Goal: Transaction & Acquisition: Purchase product/service

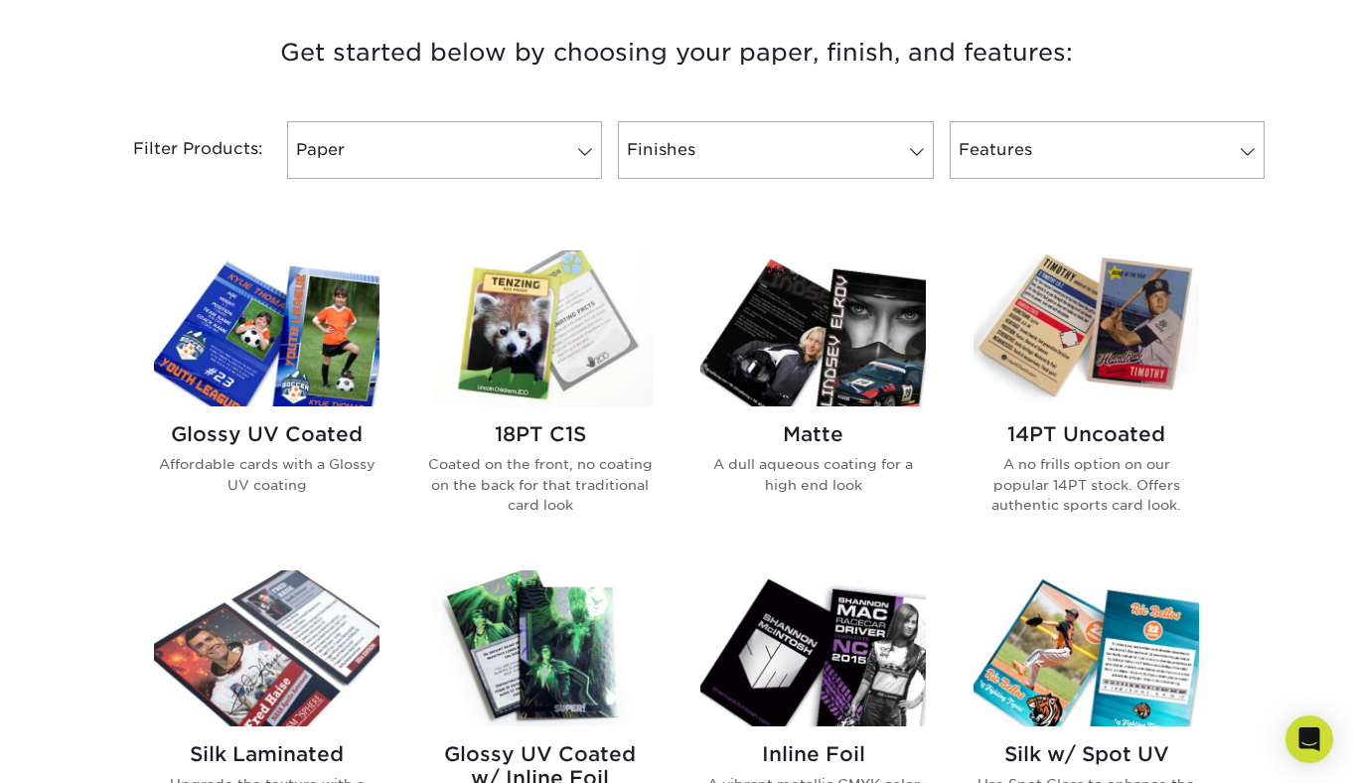
scroll to position [760, 0]
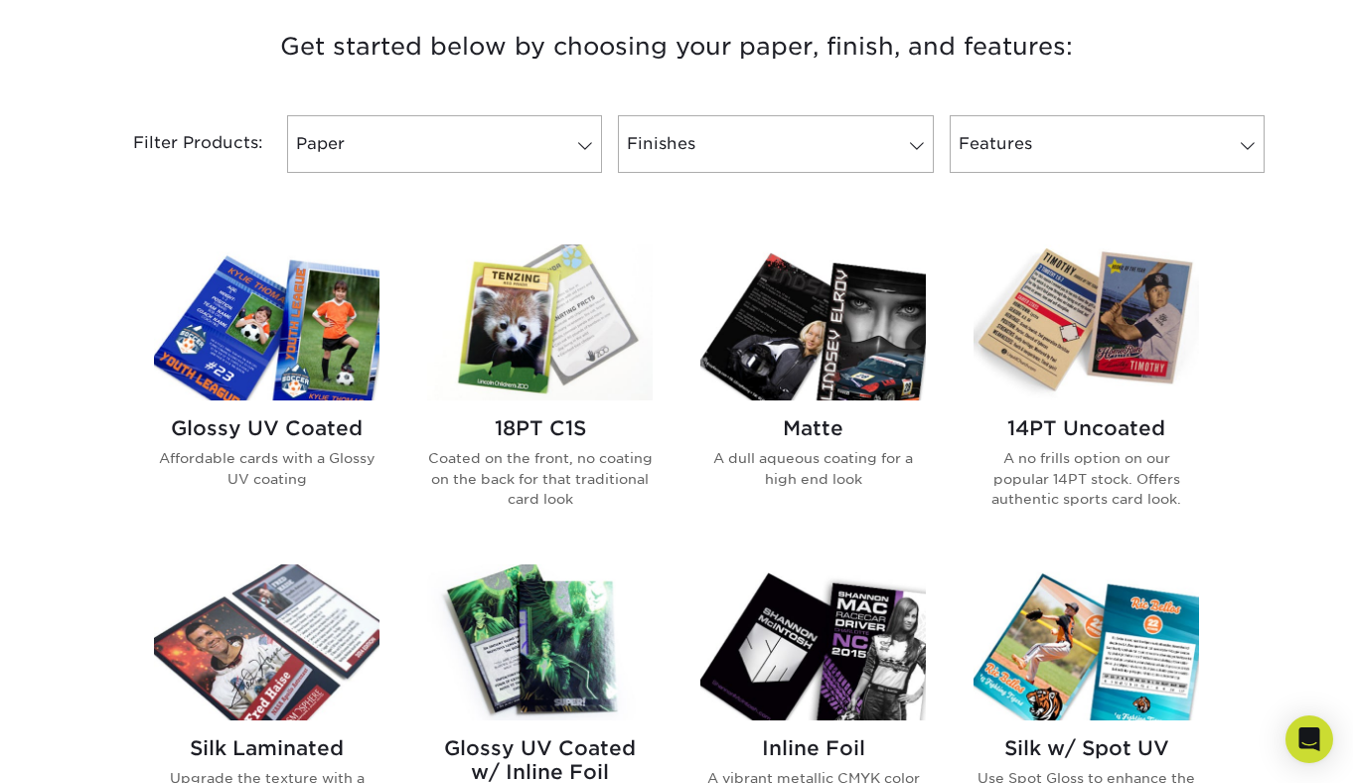
click at [501, 361] on img at bounding box center [539, 322] width 225 height 156
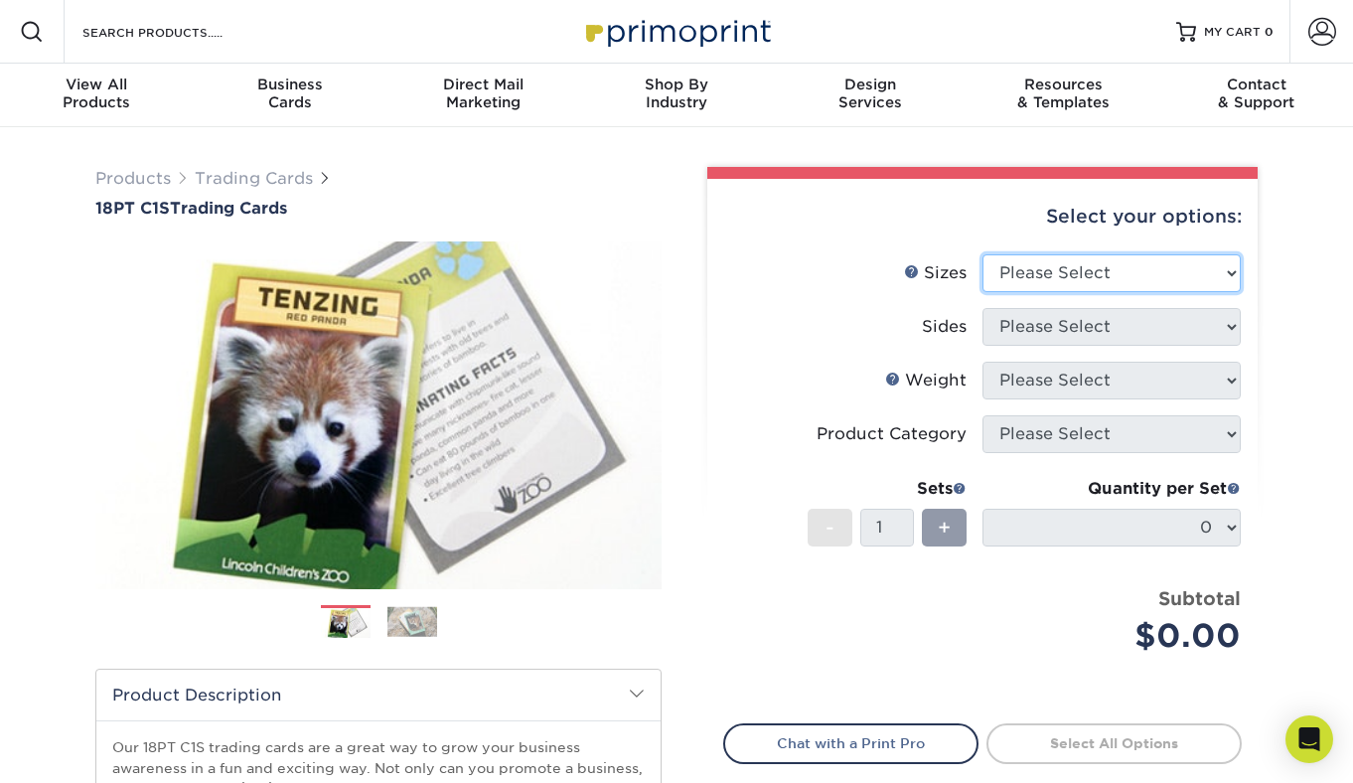
click at [1082, 260] on select "Please Select 2.5" x 3.5"" at bounding box center [1111, 273] width 258 height 38
select select "2.50x3.50"
click at [982, 254] on select "Please Select 2.5" x 3.5"" at bounding box center [1111, 273] width 258 height 38
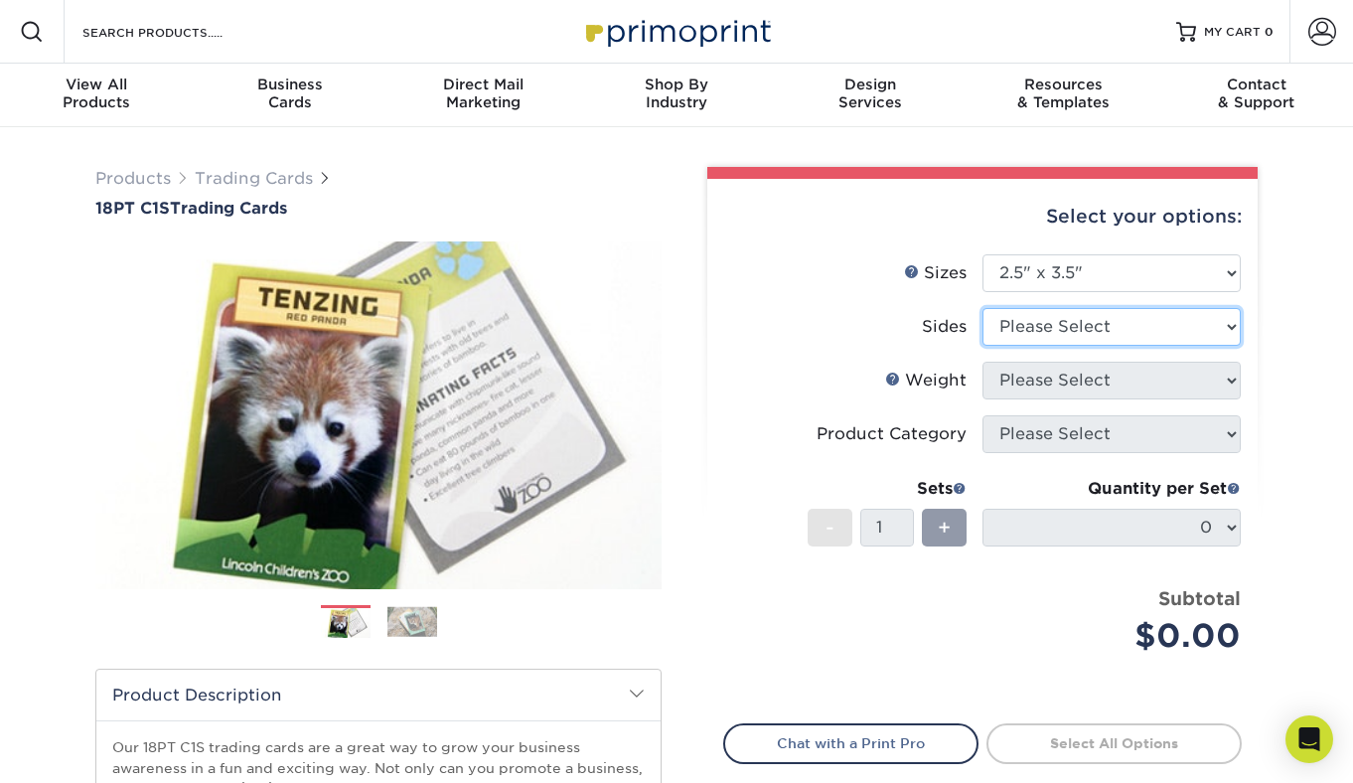
click at [1066, 328] on select "Please Select Print Both Sides Print Front Only" at bounding box center [1111, 327] width 258 height 38
select select "13abbda7-1d64-4f25-8bb2-c179b224825d"
click at [982, 308] on select "Please Select Print Both Sides Print Front Only" at bounding box center [1111, 327] width 258 height 38
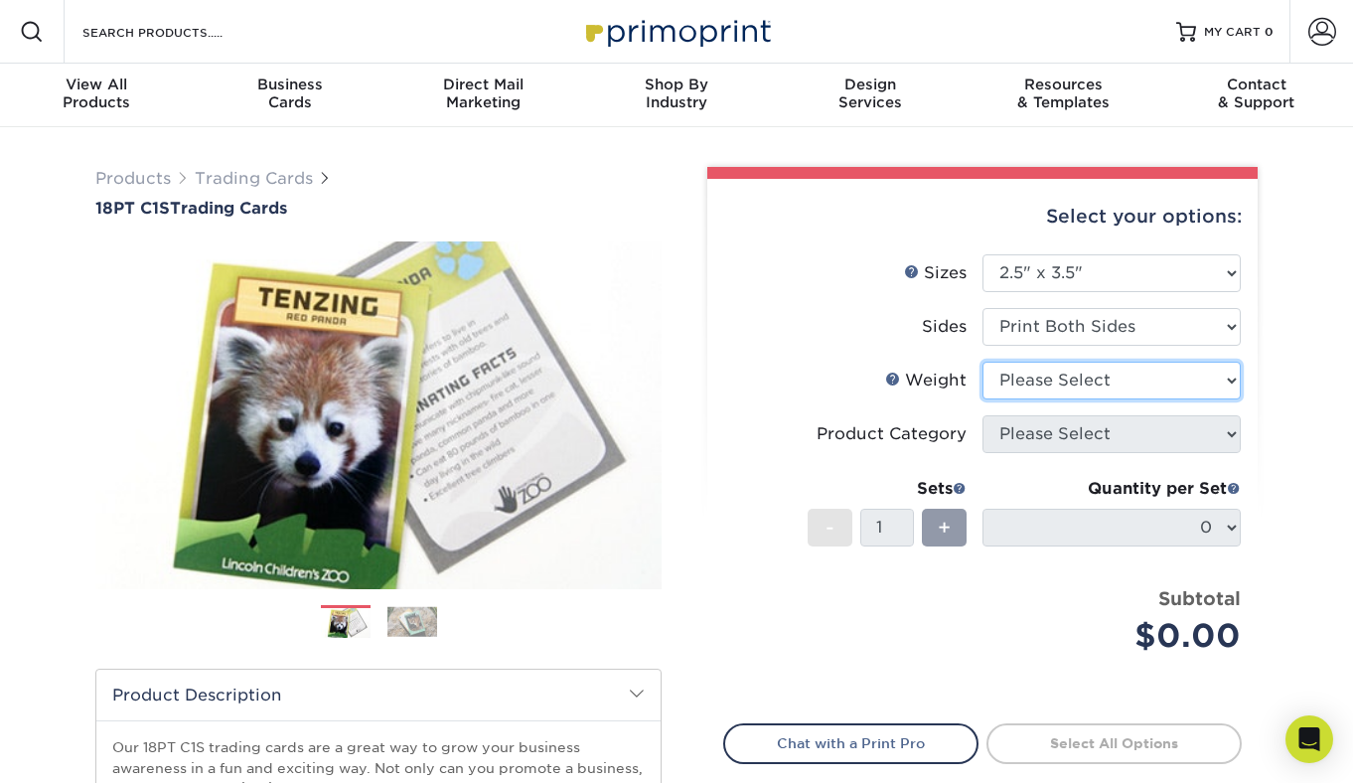
click at [1068, 385] on select "Please Select 18PT C1S" at bounding box center [1111, 380] width 258 height 38
select select "18PTC1S"
click at [982, 361] on select "Please Select 18PT C1S" at bounding box center [1111, 380] width 258 height 38
click at [0, 0] on select at bounding box center [0, 0] width 0 height 0
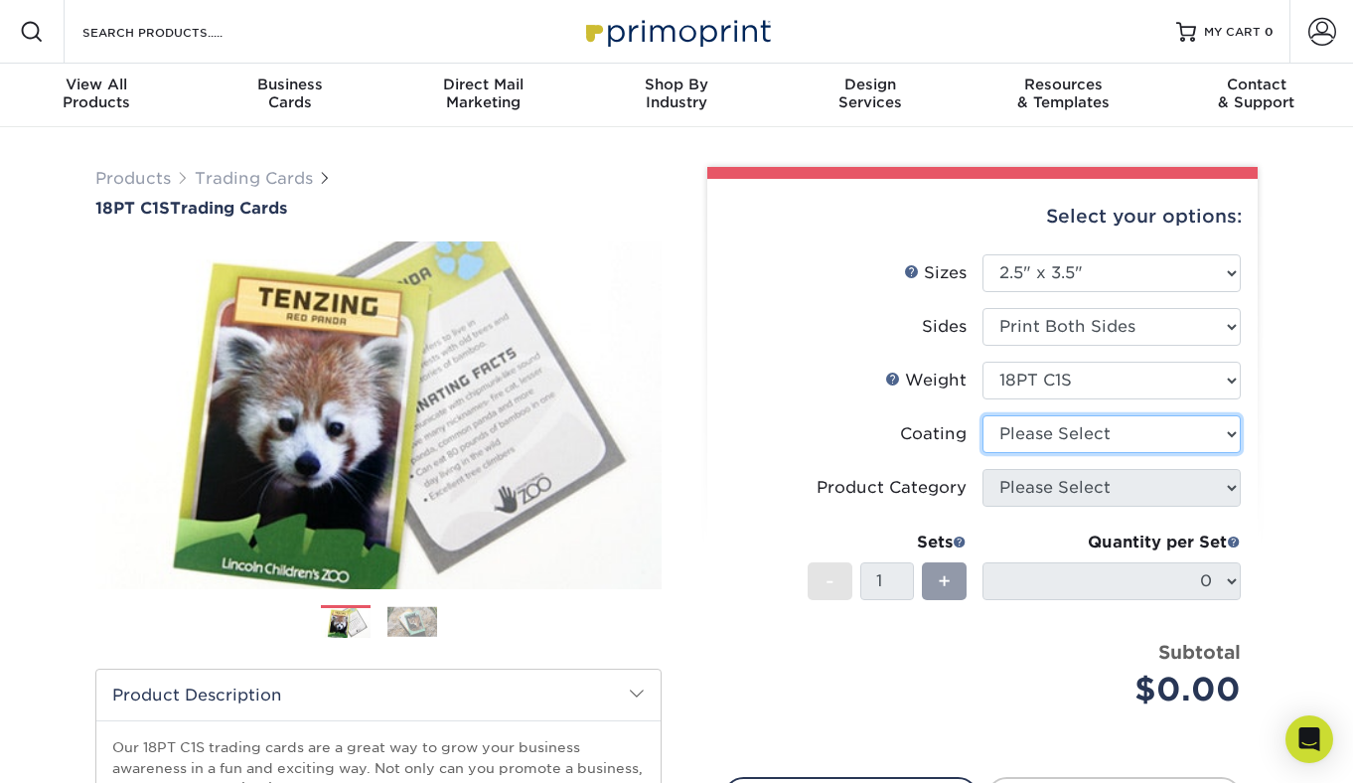
select select "1e8116af-acfc-44b1-83dc-8181aa338834"
click at [982, 415] on select at bounding box center [1111, 434] width 258 height 38
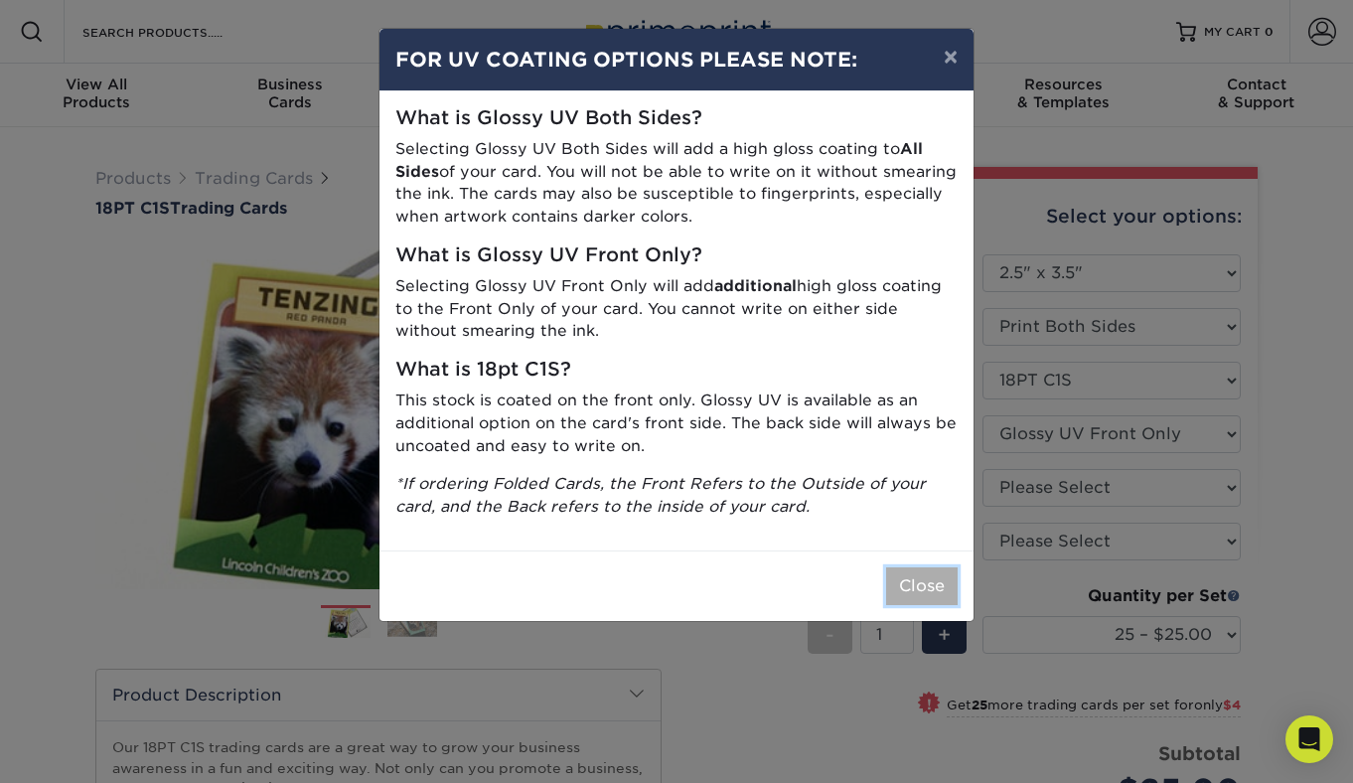
click at [927, 574] on button "Close" at bounding box center [922, 586] width 72 height 38
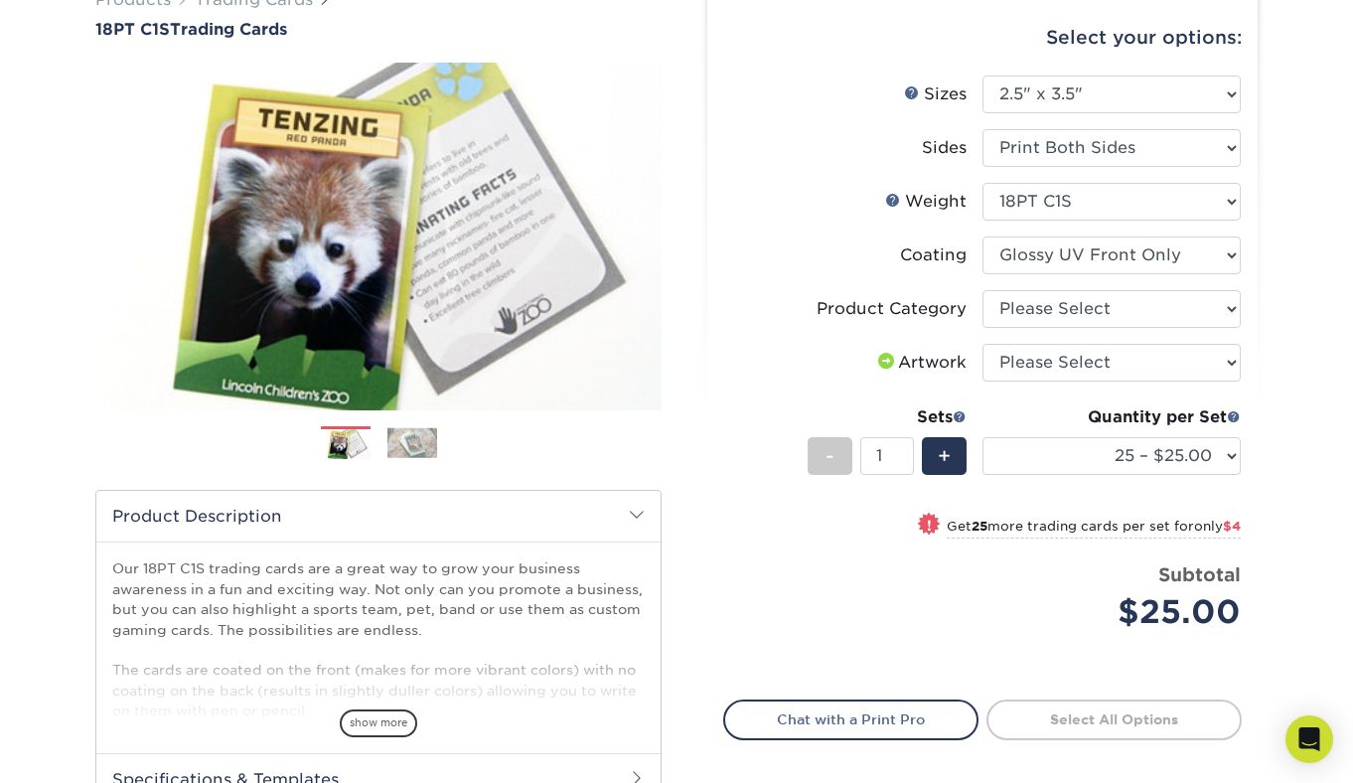
scroll to position [153, 0]
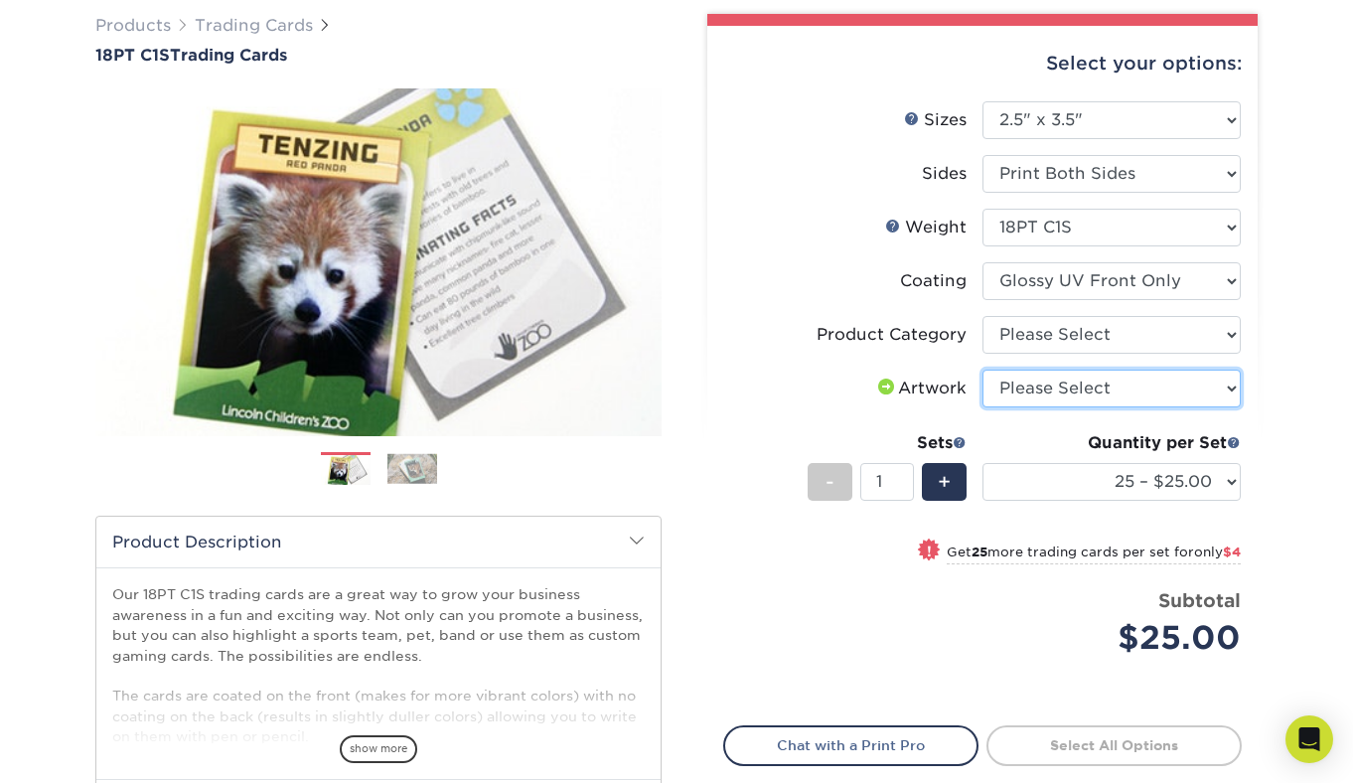
click at [1069, 394] on select "Please Select I will upload files I need a design - $100" at bounding box center [1111, 388] width 258 height 38
select select "upload"
click at [982, 369] on select "Please Select I will upload files I need a design - $100" at bounding box center [1111, 388] width 258 height 38
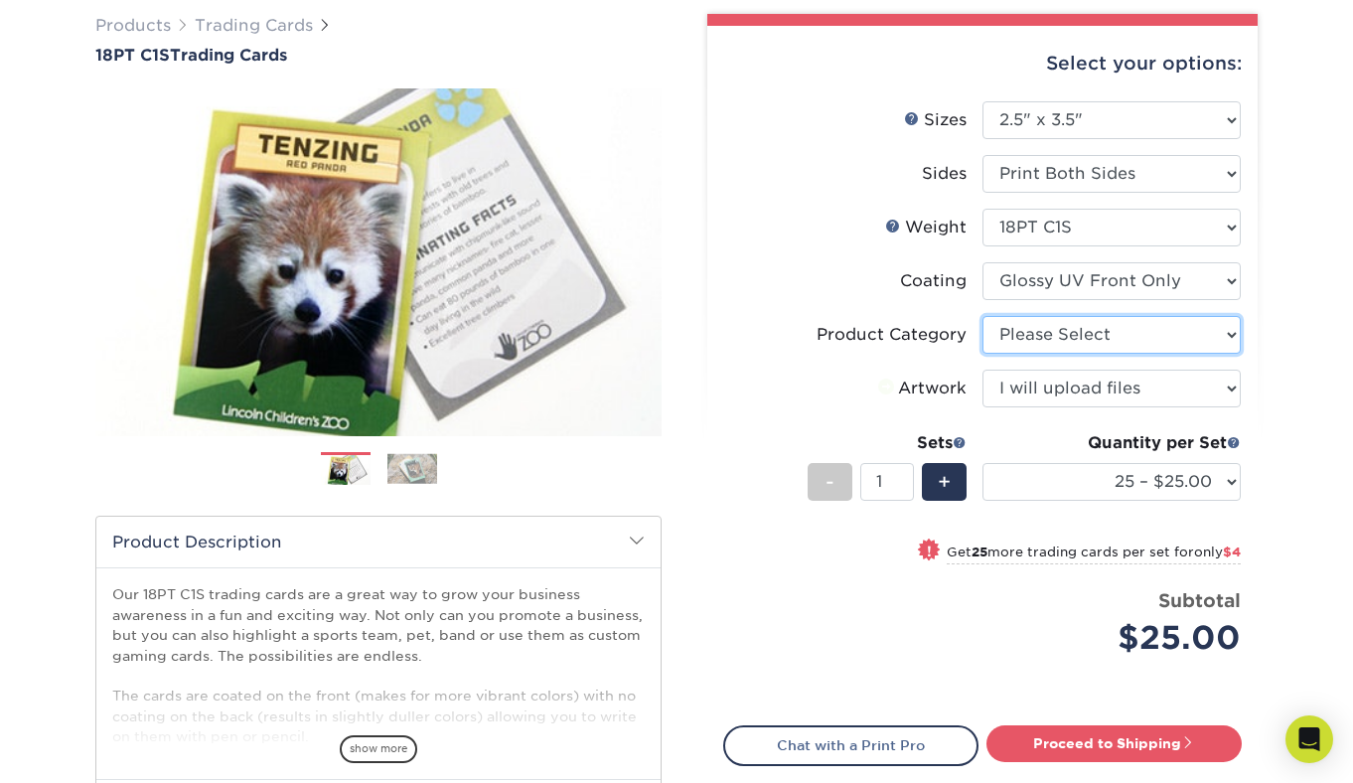
click at [1053, 338] on select "Please Select Trading Cards" at bounding box center [1111, 335] width 258 height 38
select select "c2f9bce9-36c2-409d-b101-c29d9d031e18"
click at [982, 316] on select "Please Select Trading Cards" at bounding box center [1111, 335] width 258 height 38
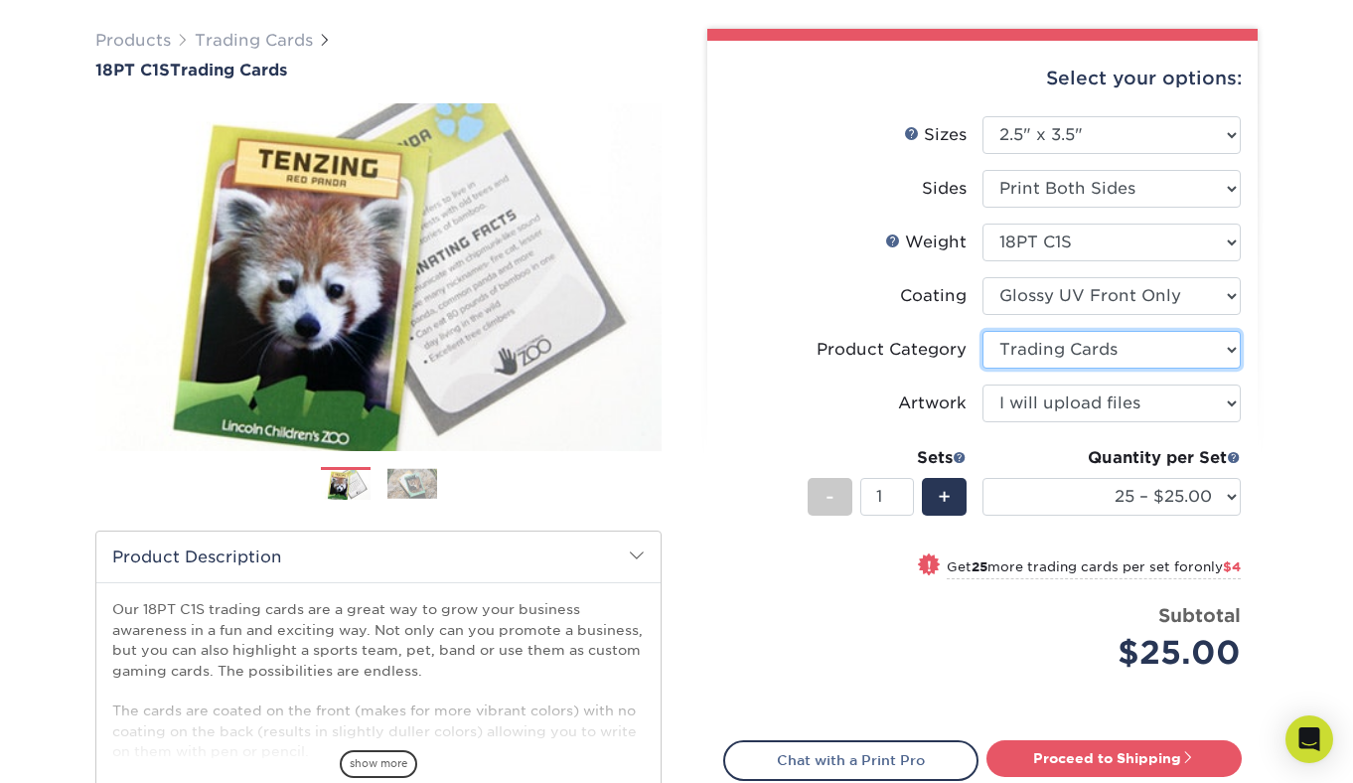
scroll to position [113, 0]
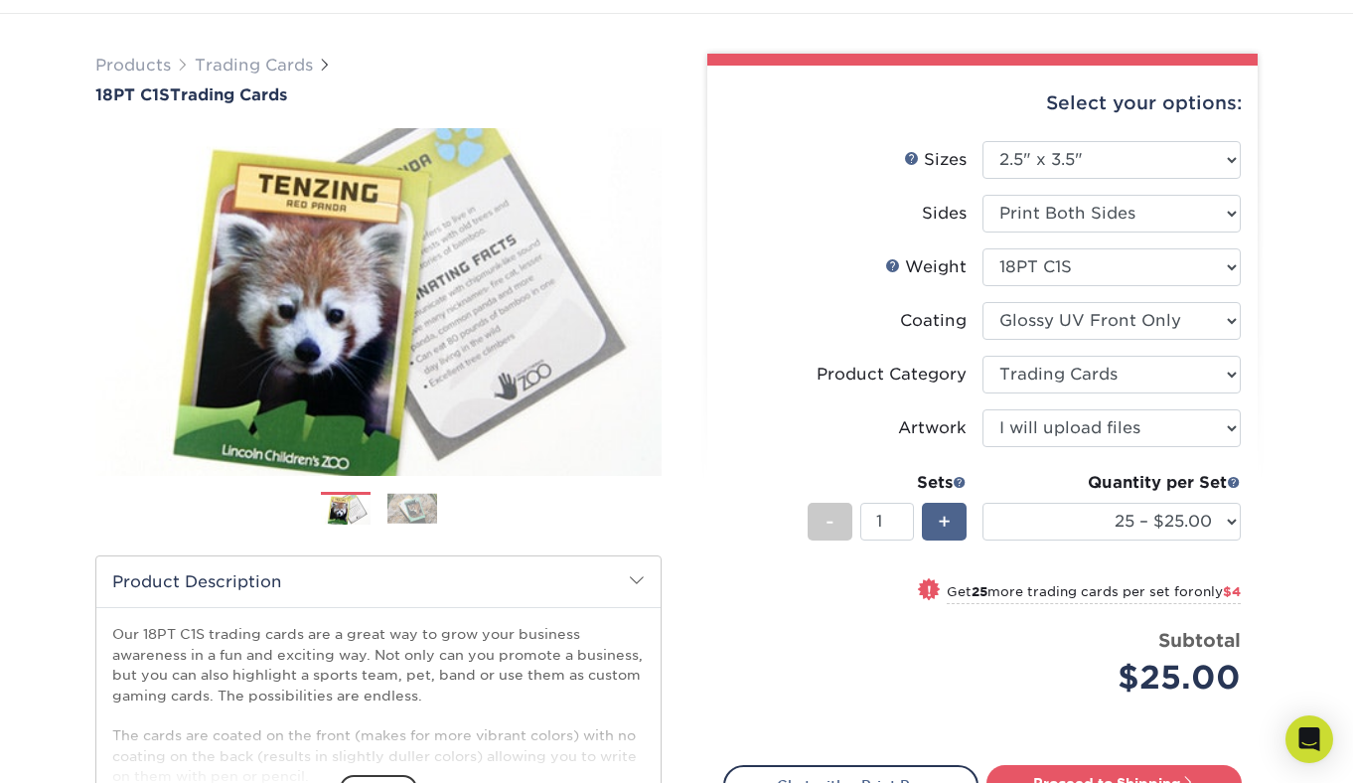
click at [940, 511] on span "+" at bounding box center [943, 521] width 13 height 30
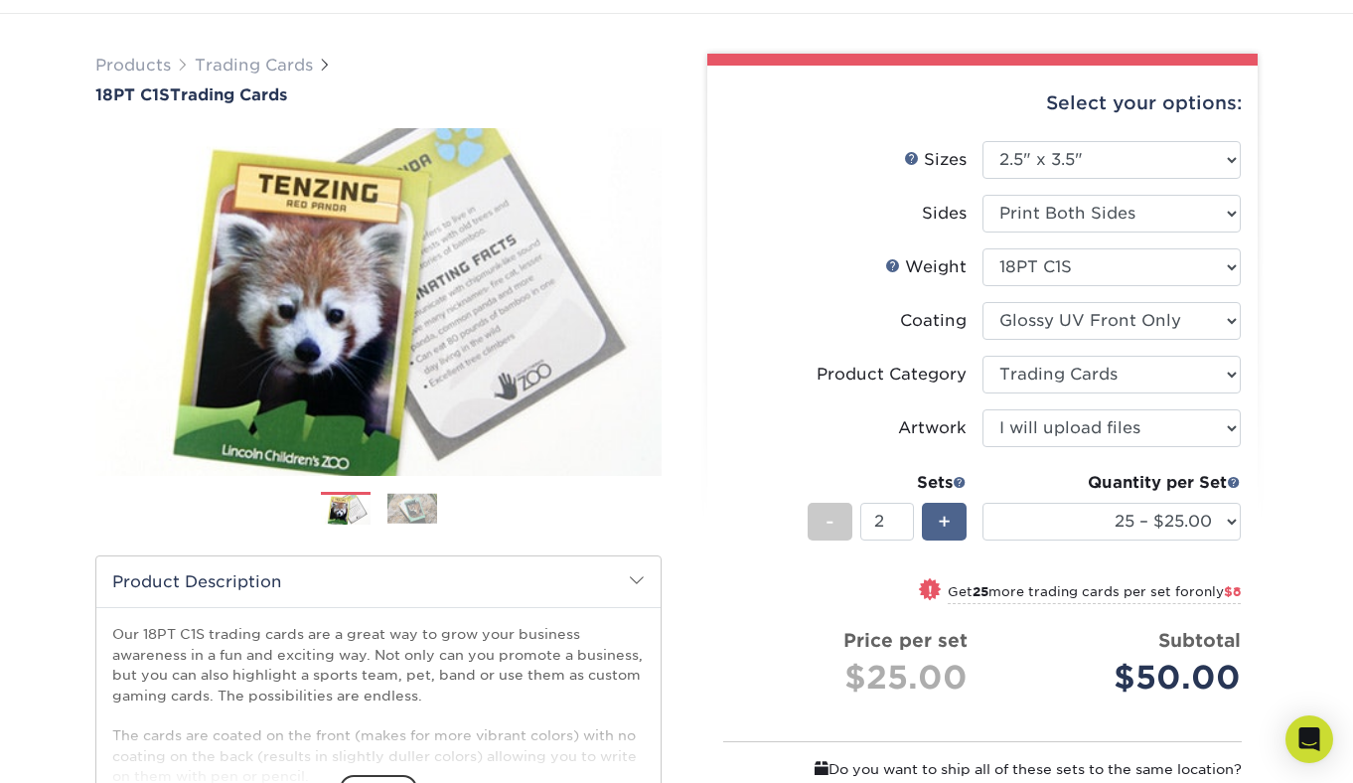
click at [940, 511] on span "+" at bounding box center [943, 521] width 13 height 30
click at [955, 482] on span at bounding box center [959, 482] width 14 height 14
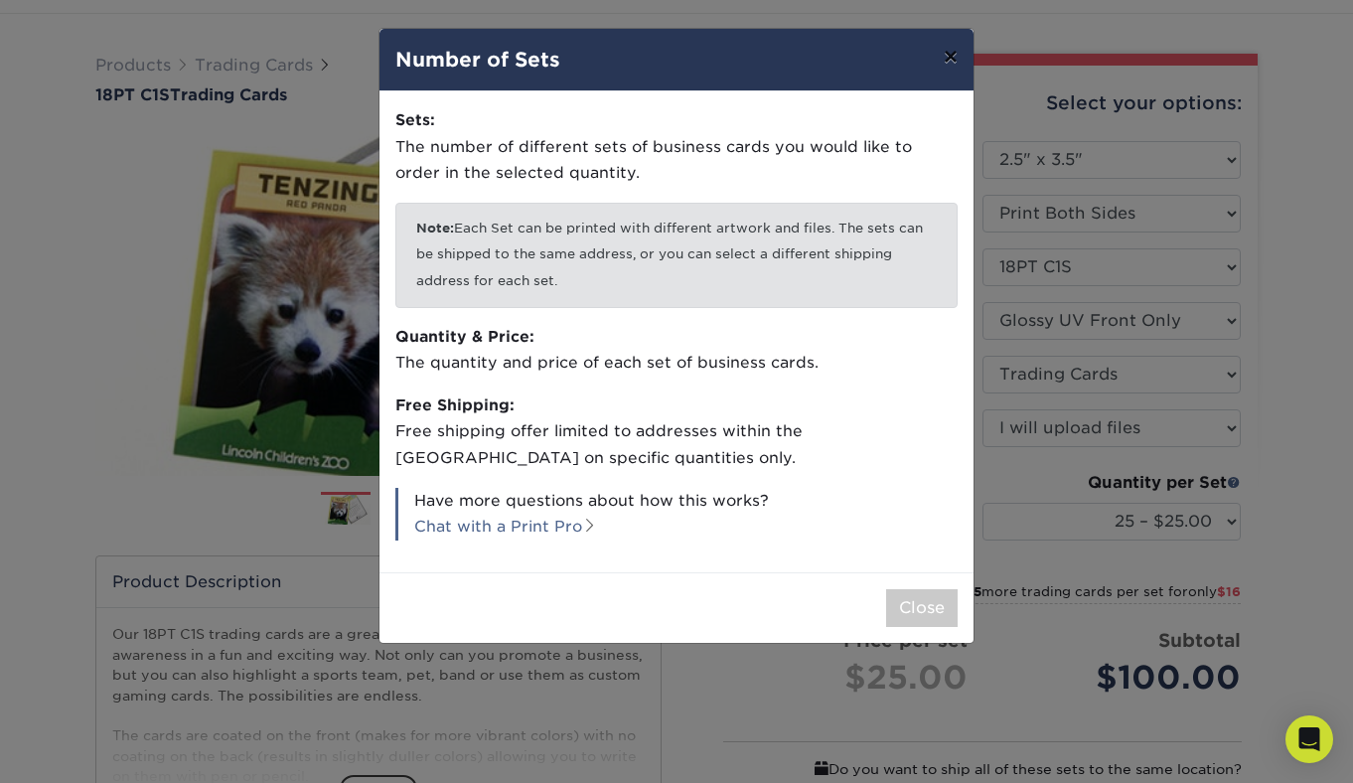
click at [938, 57] on button "×" at bounding box center [951, 57] width 46 height 56
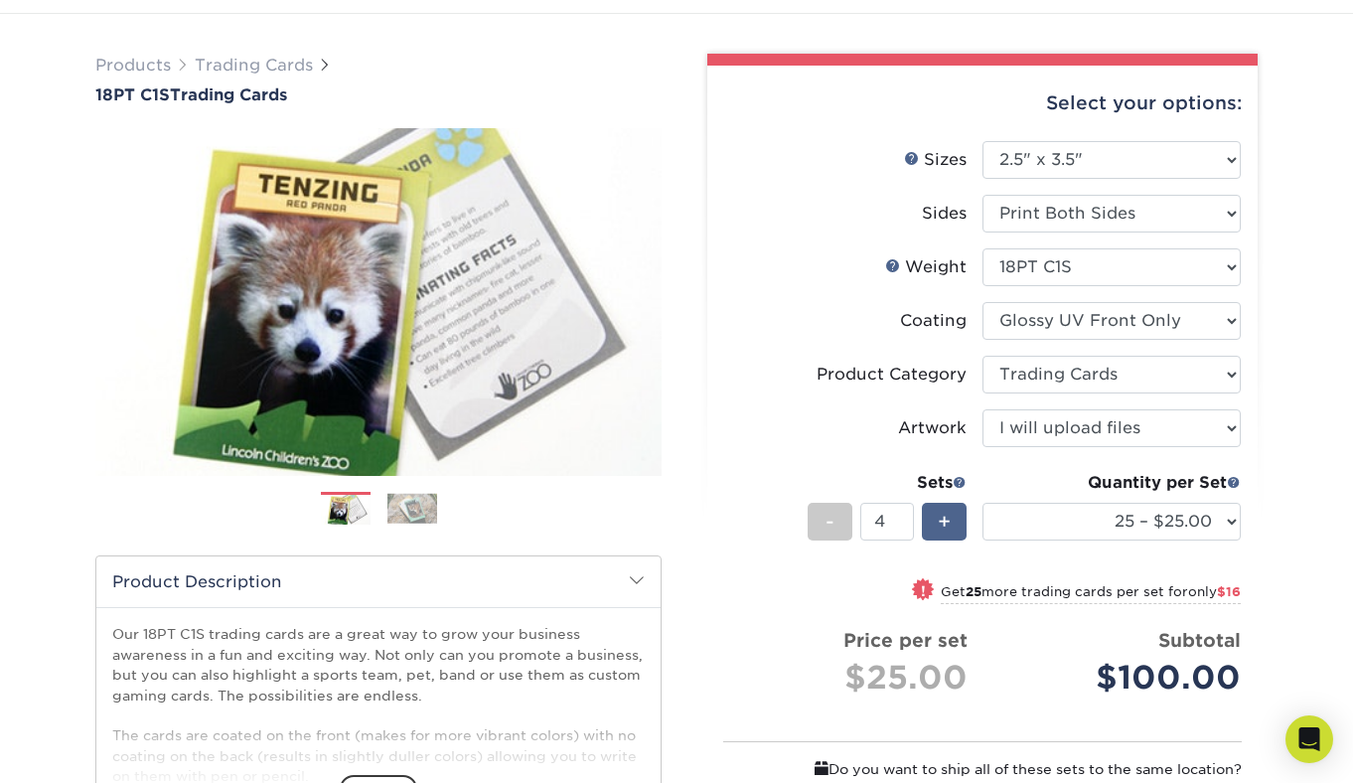
click at [950, 514] on div "+" at bounding box center [944, 522] width 45 height 38
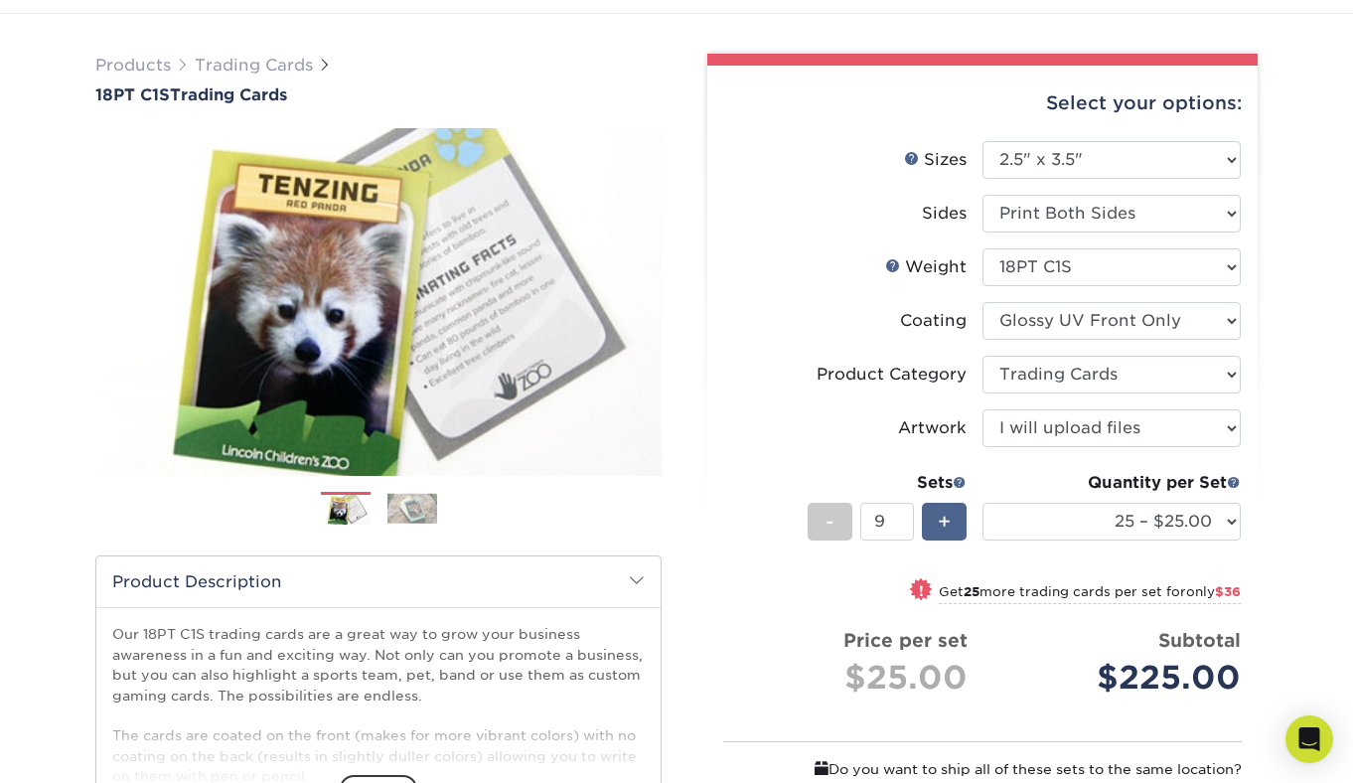
click at [950, 514] on div "+" at bounding box center [944, 522] width 45 height 38
type input "12"
click at [1116, 516] on select "25 – $25.00 50 – $29.00 75 – $37.00 100 – $41.00 250 – $48.00 500 – $58.00 1000…" at bounding box center [1111, 522] width 258 height 38
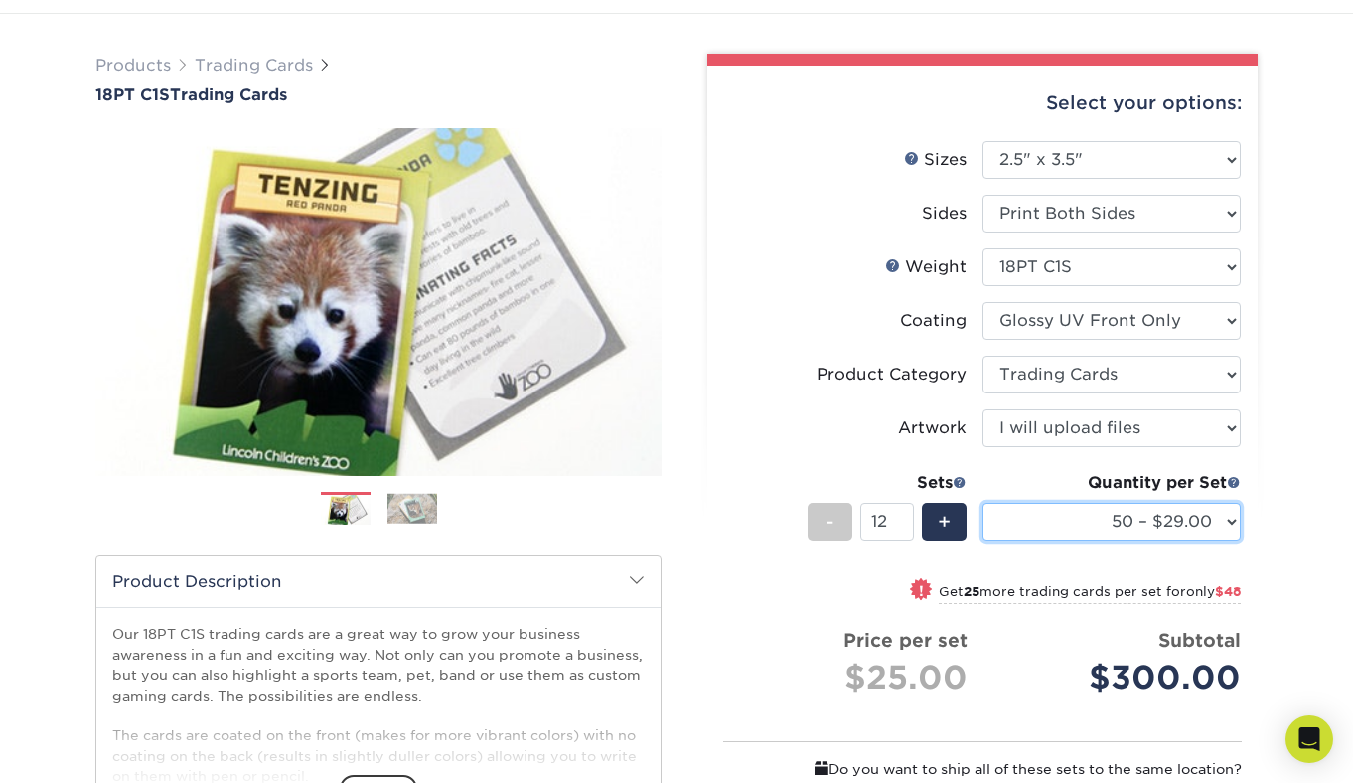
click at [982, 503] on select "25 – $25.00 50 – $29.00 75 – $37.00 100 – $41.00 250 – $48.00 500 – $58.00 1000…" at bounding box center [1111, 522] width 258 height 38
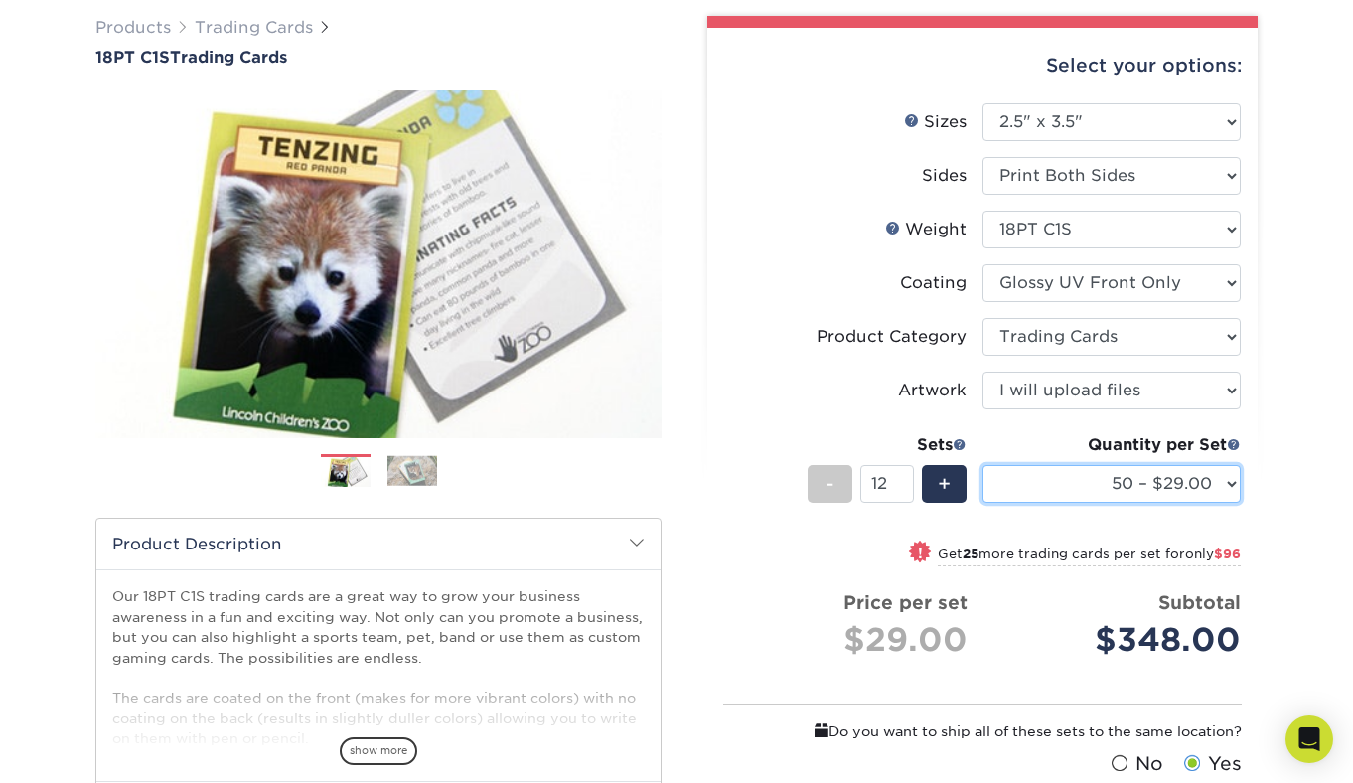
scroll to position [153, 0]
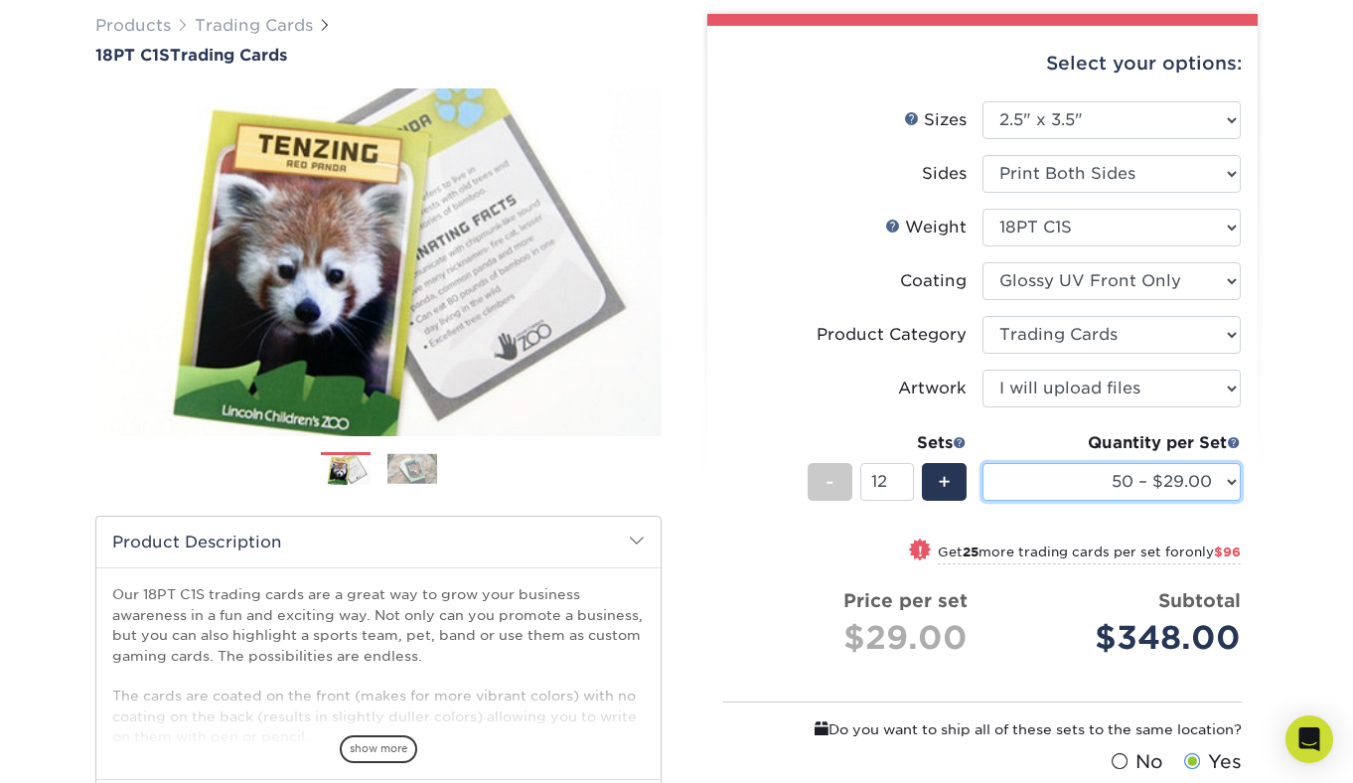
click at [1036, 484] on select "25 – $25.00 50 – $29.00 75 – $37.00 100 – $41.00 250 – $48.00 500 – $58.00 1000…" at bounding box center [1111, 482] width 258 height 38
select select "25 – $25.00"
click at [982, 463] on select "25 – $25.00 50 – $29.00 75 – $37.00 100 – $41.00 250 – $48.00 500 – $58.00 1000…" at bounding box center [1111, 482] width 258 height 38
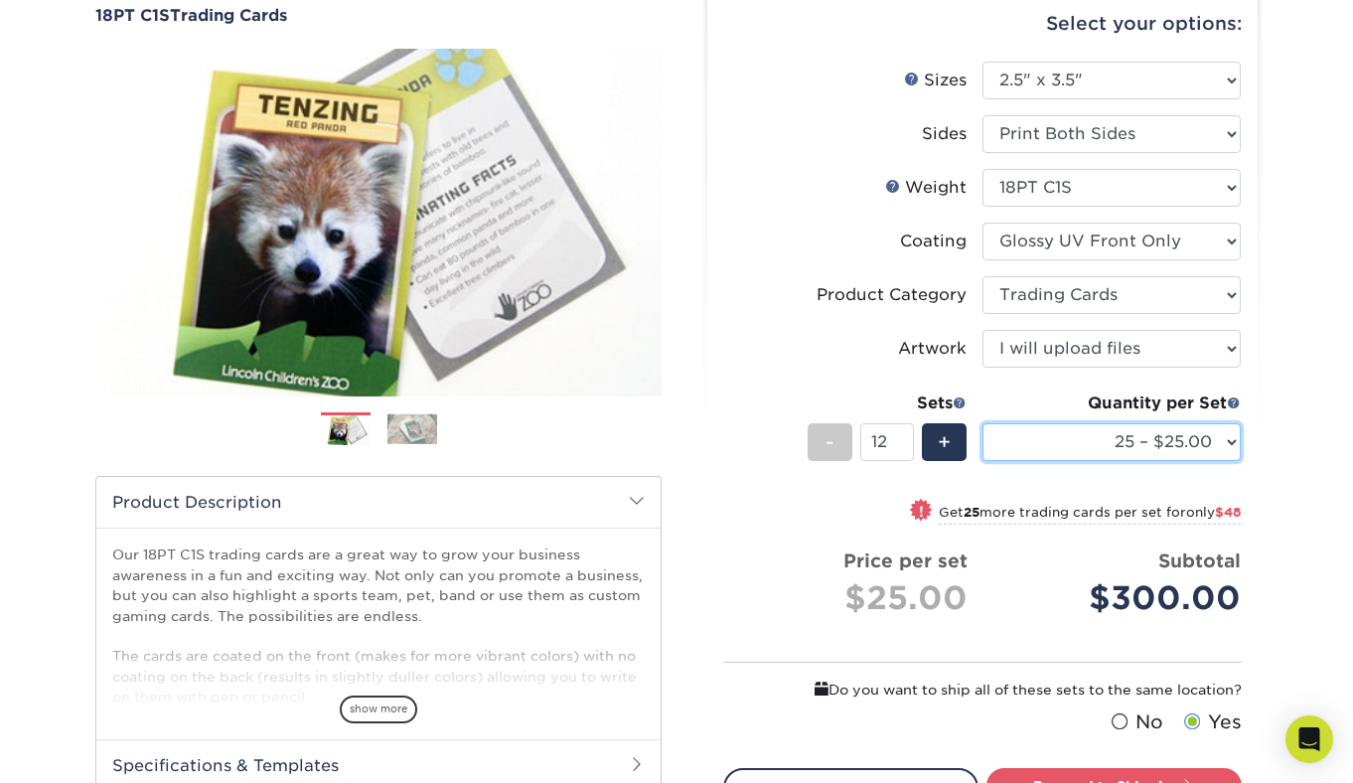
scroll to position [0, 0]
